Goal: Communication & Community: Answer question/provide support

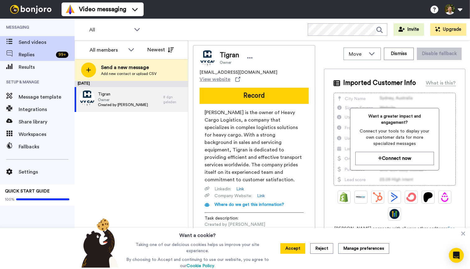
click at [46, 57] on span "Replies" at bounding box center [36, 54] width 35 height 7
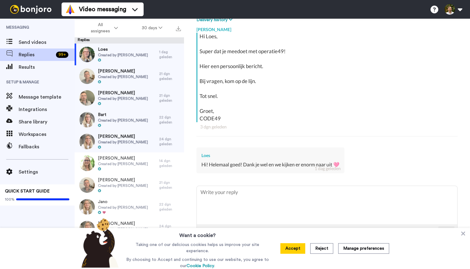
type textarea "x"
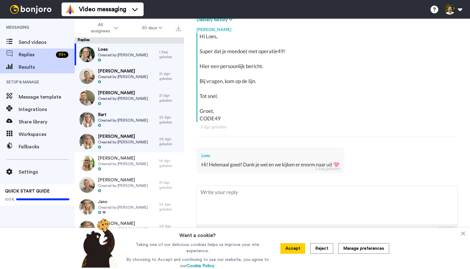
click at [35, 71] on div "Results" at bounding box center [37, 67] width 75 height 12
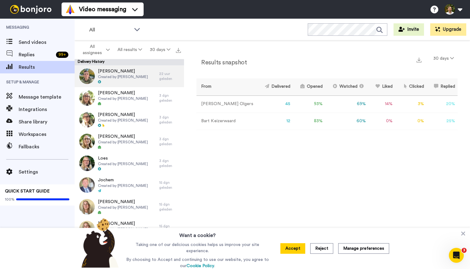
click at [143, 83] on div at bounding box center [123, 82] width 50 height 4
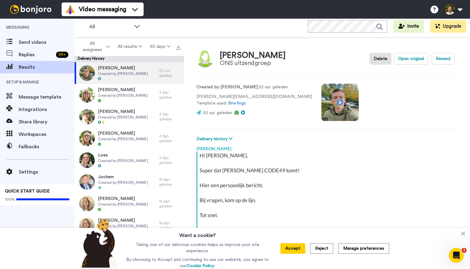
scroll to position [6, 0]
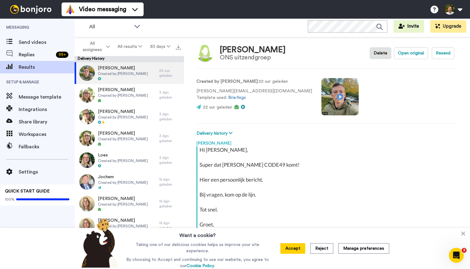
type textarea "x"
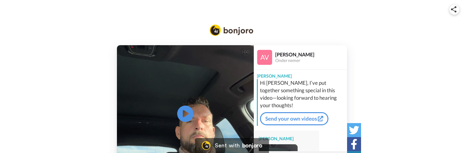
click at [191, 120] on icon "Play/Pause" at bounding box center [185, 114] width 16 height 30
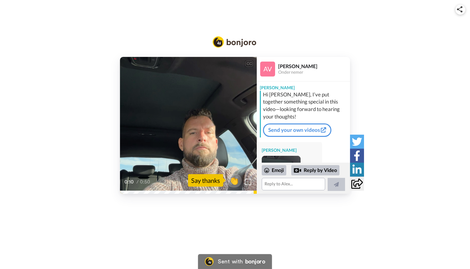
click at [182, 123] on icon at bounding box center [188, 125] width 16 height 16
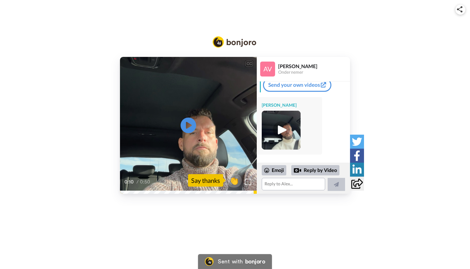
click at [277, 129] on img at bounding box center [281, 130] width 17 height 17
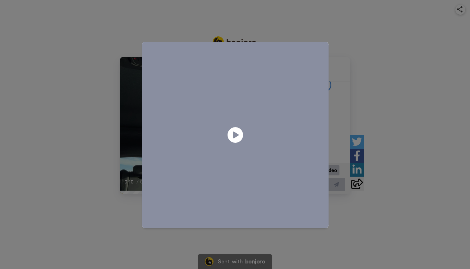
click at [222, 134] on span at bounding box center [235, 135] width 187 height 187
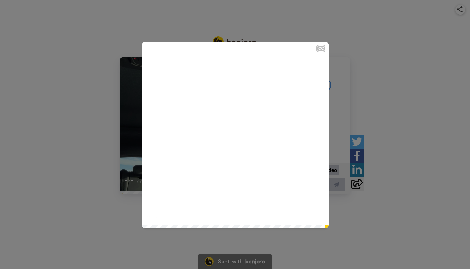
click at [388, 78] on div "CC Play/Pause 0:09 / 0:13" at bounding box center [235, 134] width 470 height 269
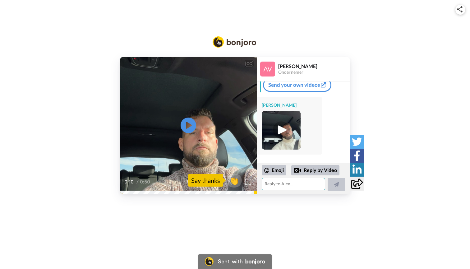
click at [282, 152] on textarea at bounding box center [293, 184] width 63 height 12
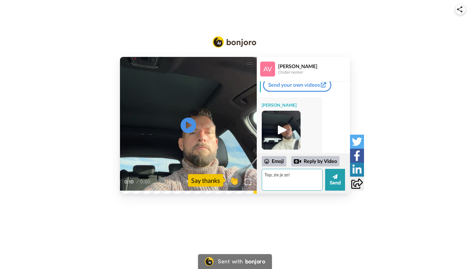
type textarea "Top, zie je zo!"
